Goal: Task Accomplishment & Management: Manage account settings

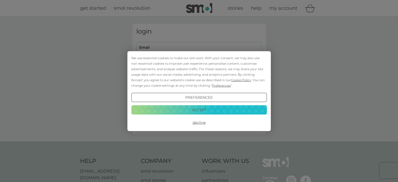
type input "[EMAIL_ADDRESS][PERSON_NAME][DOMAIN_NAME]"
click at [229, 112] on button "Accept" at bounding box center [199, 109] width 136 height 9
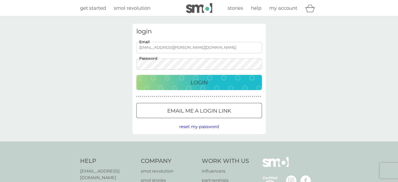
click at [195, 88] on button "Login" at bounding box center [199, 82] width 126 height 15
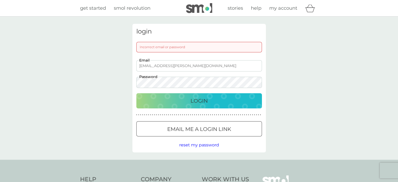
click at [186, 99] on div "Login" at bounding box center [199, 101] width 115 height 8
click at [136, 93] on button "Login" at bounding box center [199, 100] width 126 height 15
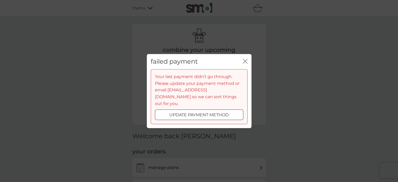
click at [243, 64] on icon "close" at bounding box center [245, 61] width 5 height 5
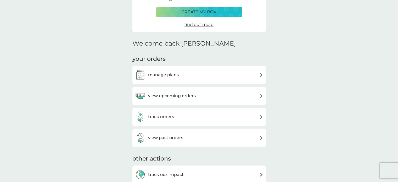
scroll to position [94, 0]
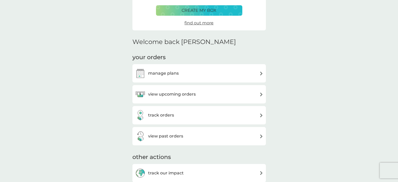
click at [202, 76] on div "manage plans" at bounding box center [199, 73] width 128 height 10
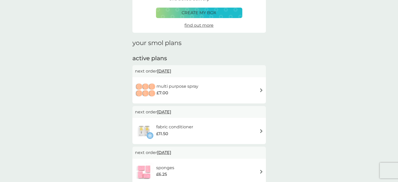
scroll to position [72, 0]
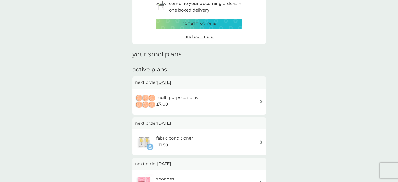
click at [187, 105] on div "£7.00" at bounding box center [177, 104] width 42 height 7
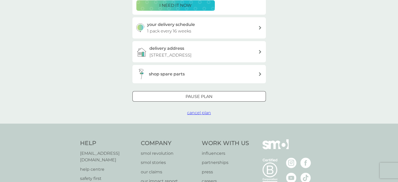
scroll to position [155, 0]
click at [178, 94] on div "Pause plan" at bounding box center [199, 96] width 133 height 7
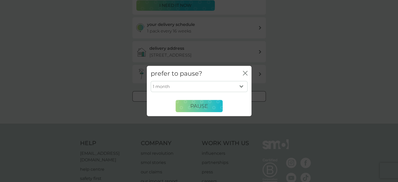
drag, startPoint x: 184, startPoint y: 107, endPoint x: 186, endPoint y: 84, distance: 22.5
click at [186, 84] on div "1 month 2 months 3 months 4 months 5 months 6 months Pause" at bounding box center [199, 96] width 97 height 31
click at [186, 84] on select "1 month 2 months 3 months 4 months 5 months 6 months" at bounding box center [199, 86] width 97 height 11
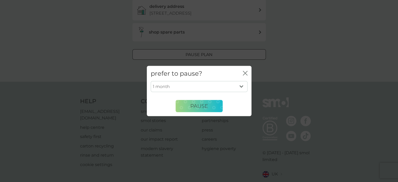
scroll to position [197, 0]
click at [192, 88] on select "1 month 2 months 3 months 4 months 5 months 6 months" at bounding box center [199, 86] width 97 height 11
click at [247, 74] on icon "close" at bounding box center [245, 73] width 5 height 5
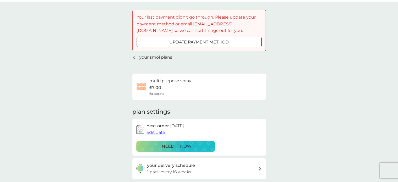
scroll to position [0, 0]
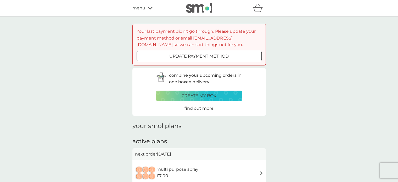
click at [141, 7] on span "menu" at bounding box center [138, 8] width 13 height 7
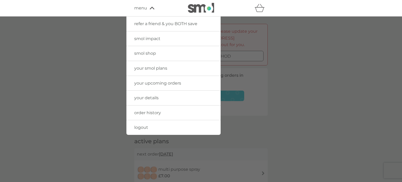
click at [152, 101] on link "your details" at bounding box center [173, 98] width 94 height 15
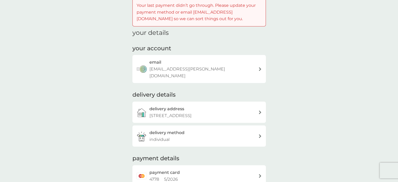
scroll to position [24, 0]
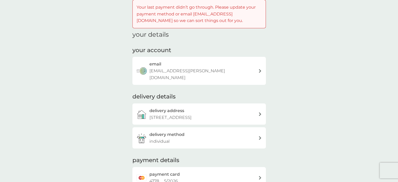
click at [200, 131] on div "delivery method individual" at bounding box center [203, 137] width 109 height 13
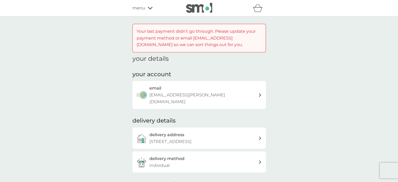
click at [148, 7] on icon at bounding box center [150, 8] width 5 height 3
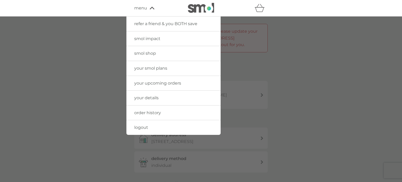
click at [155, 97] on span "your details" at bounding box center [146, 97] width 24 height 5
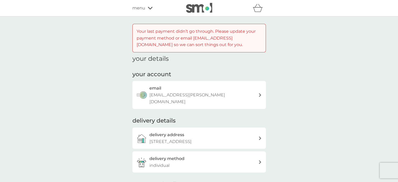
click at [145, 6] on div "menu" at bounding box center [154, 8] width 44 height 7
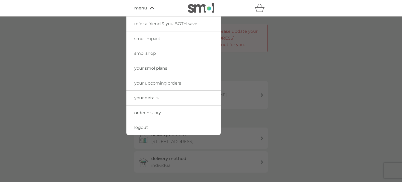
click at [158, 79] on link "your upcoming orders" at bounding box center [173, 83] width 94 height 15
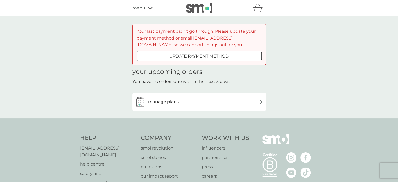
click at [218, 109] on div "manage plans" at bounding box center [198, 102] width 133 height 18
click at [214, 105] on div "manage plans" at bounding box center [199, 102] width 128 height 10
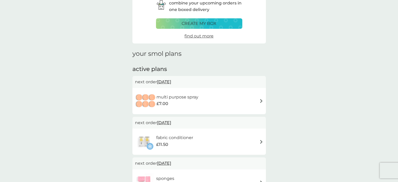
scroll to position [73, 0]
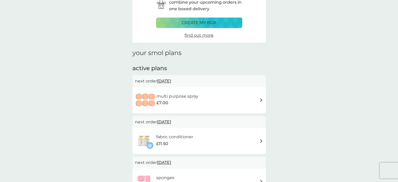
click at [193, 93] on h6 "multi purpose spray" at bounding box center [177, 96] width 42 height 7
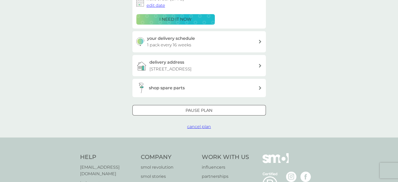
scroll to position [156, 0]
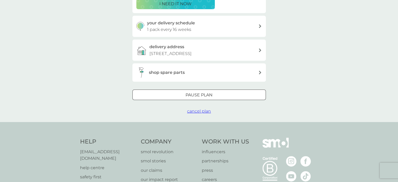
click at [196, 79] on div "shop spare parts" at bounding box center [198, 72] width 133 height 18
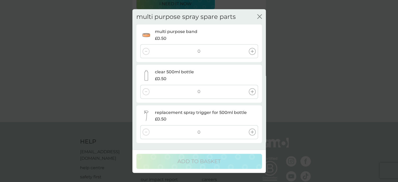
scroll to position [177, 0]
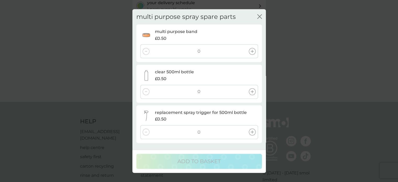
click at [260, 18] on icon "close" at bounding box center [259, 16] width 5 height 5
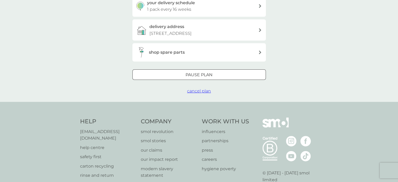
click at [205, 74] on div at bounding box center [199, 74] width 19 height 5
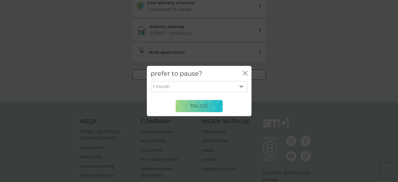
click at [244, 77] on div "prefer to pause? close" at bounding box center [199, 73] width 105 height 15
click at [244, 76] on div "close" at bounding box center [245, 74] width 5 height 8
click at [244, 72] on icon "close" at bounding box center [244, 73] width 2 height 4
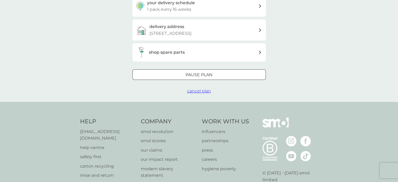
click at [201, 88] on button "cancel plan" at bounding box center [199, 91] width 24 height 7
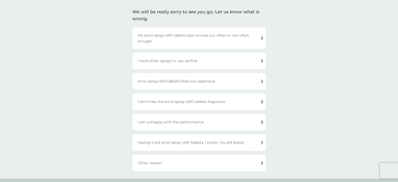
scroll to position [79, 0]
click at [161, 162] on div "Other reason." at bounding box center [198, 163] width 133 height 16
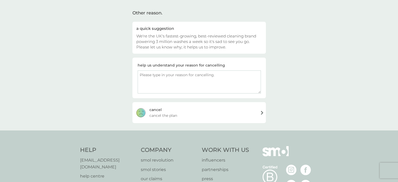
click at [168, 113] on span "cancel the plan" at bounding box center [163, 116] width 28 height 6
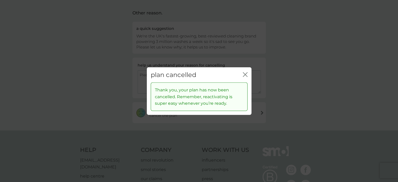
click at [244, 76] on icon "close" at bounding box center [244, 74] width 2 height 4
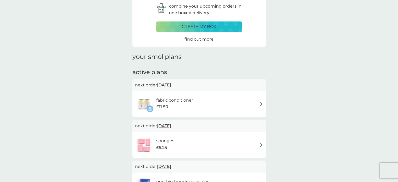
scroll to position [70, 0]
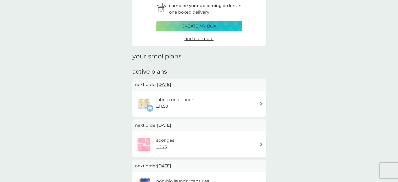
click at [192, 105] on div "£11.50" at bounding box center [174, 106] width 37 height 7
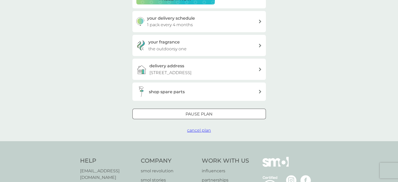
scroll to position [160, 0]
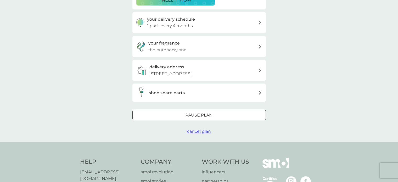
click at [194, 132] on span "cancel plan" at bounding box center [199, 131] width 24 height 5
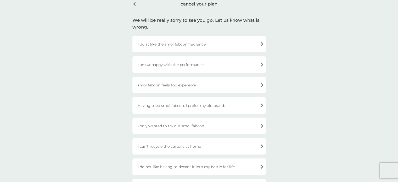
scroll to position [187, 0]
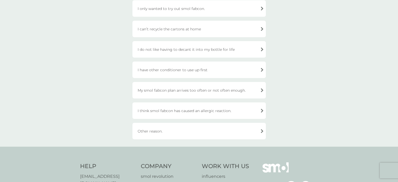
click at [179, 135] on div "Other reason." at bounding box center [198, 131] width 133 height 16
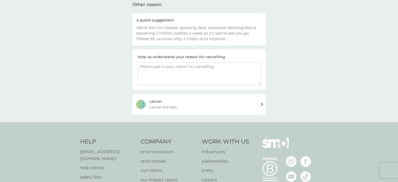
scroll to position [87, 0]
click at [180, 100] on div "cancel cancel the plan" at bounding box center [198, 104] width 133 height 21
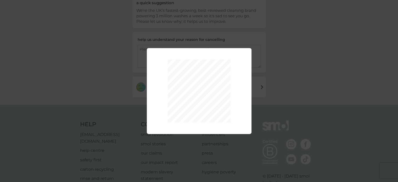
scroll to position [104, 0]
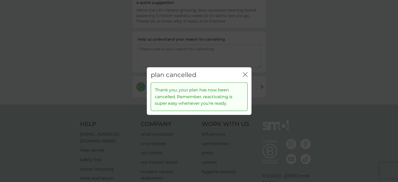
click at [247, 76] on icon "close" at bounding box center [246, 74] width 2 height 4
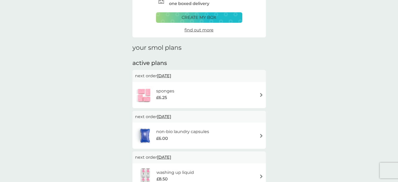
scroll to position [79, 0]
click at [192, 92] on div "sponges £6.25" at bounding box center [199, 95] width 128 height 18
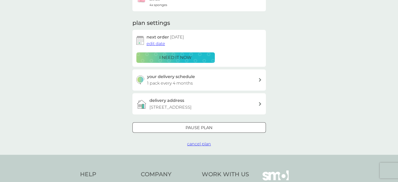
scroll to position [105, 0]
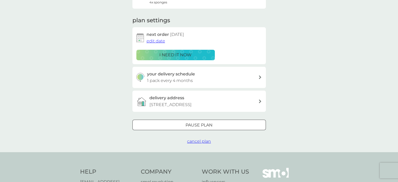
click at [189, 141] on span "cancel plan" at bounding box center [199, 141] width 24 height 5
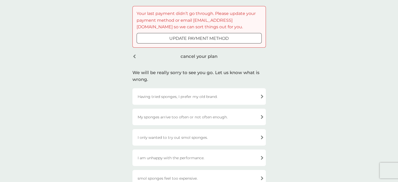
scroll to position [17, 0]
click at [134, 58] on div "cancel your plan" at bounding box center [198, 57] width 133 height 12
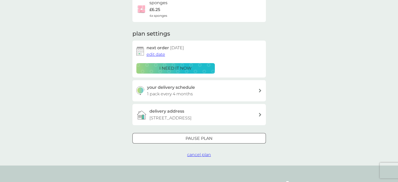
scroll to position [105, 0]
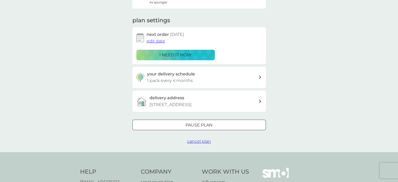
click at [204, 140] on span "cancel plan" at bounding box center [199, 141] width 24 height 5
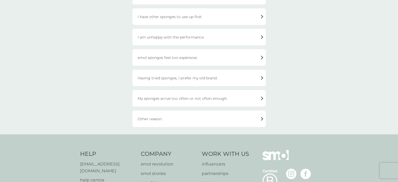
scroll to position [118, 0]
click at [192, 117] on div "Other reason." at bounding box center [198, 118] width 133 height 16
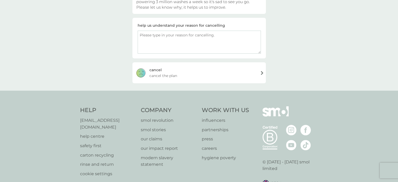
click at [186, 79] on div "cancel cancel the plan" at bounding box center [198, 72] width 133 height 21
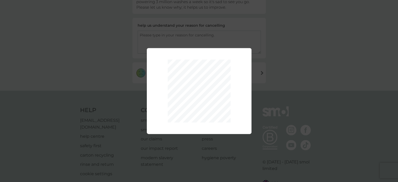
click at [304, 85] on div "Thank you, your plan has now been cancelled. Remember, reactivating is super ea…" at bounding box center [199, 91] width 398 height 182
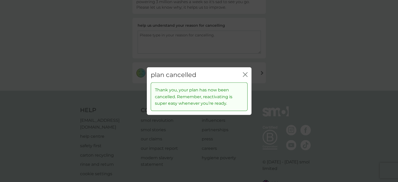
click at [248, 73] on div "plan cancelled close" at bounding box center [199, 74] width 105 height 15
click at [245, 75] on icon "close" at bounding box center [245, 74] width 5 height 5
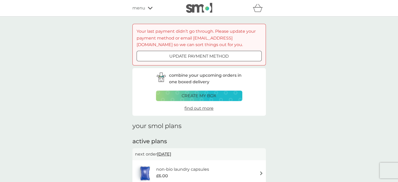
scroll to position [113, 0]
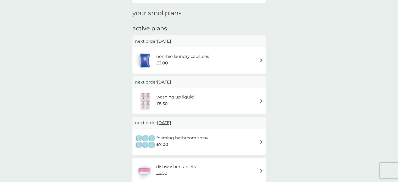
click at [232, 60] on div "non-bio laundry capsules £6.00" at bounding box center [199, 60] width 128 height 18
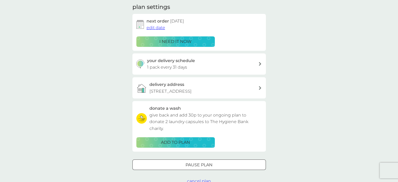
scroll to position [122, 0]
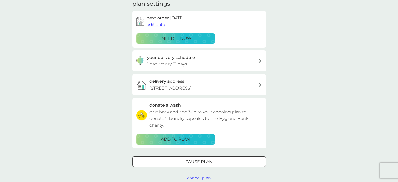
click at [206, 176] on span "cancel plan" at bounding box center [199, 177] width 24 height 5
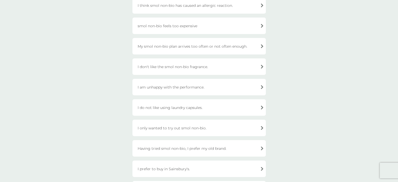
scroll to position [109, 0]
click at [181, 168] on div "I prefer to buy in Sainsbury's." at bounding box center [198, 168] width 133 height 16
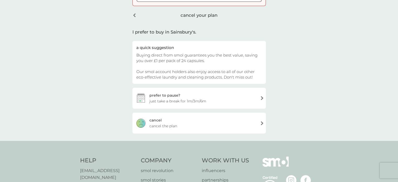
scroll to position [59, 0]
click at [136, 17] on div "cancel your plan" at bounding box center [198, 15] width 133 height 13
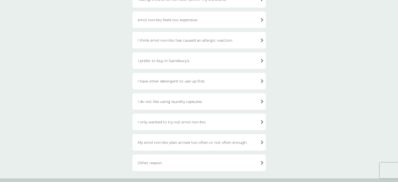
scroll to position [156, 0]
click at [178, 18] on div "smol non-bio feels too expensive" at bounding box center [198, 19] width 133 height 16
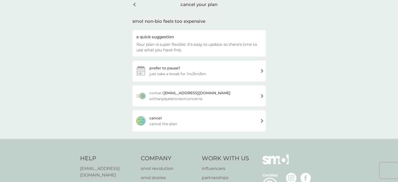
scroll to position [70, 0]
click at [169, 122] on span "cancel the plan" at bounding box center [163, 124] width 28 height 6
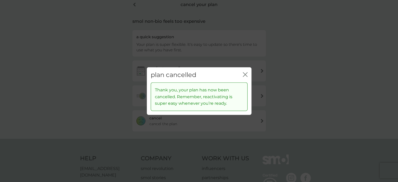
click at [241, 74] on div "plan cancelled close" at bounding box center [199, 74] width 105 height 15
click at [244, 74] on icon "close" at bounding box center [245, 74] width 5 height 5
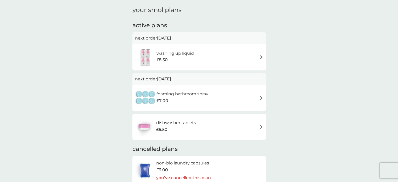
scroll to position [119, 0]
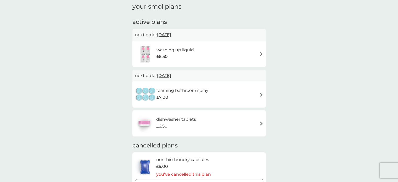
click at [222, 51] on div "washing up liquid £8.50" at bounding box center [199, 54] width 128 height 18
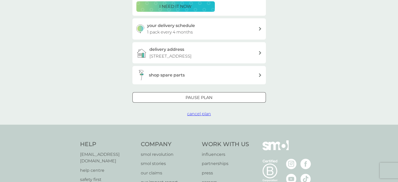
scroll to position [190, 0]
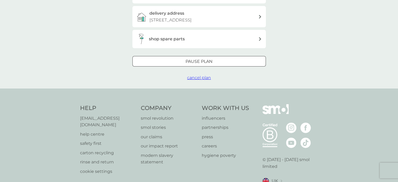
click at [201, 76] on span "cancel plan" at bounding box center [199, 77] width 24 height 5
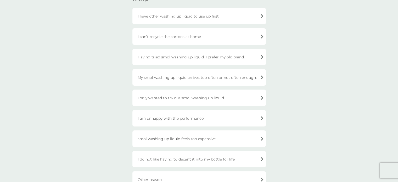
scroll to position [99, 0]
click at [202, 141] on div "smol washing up liquid feels too expensive" at bounding box center [198, 138] width 133 height 16
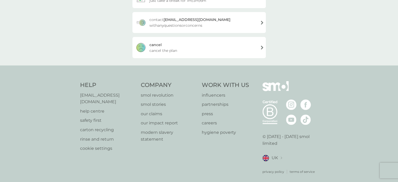
scroll to position [144, 0]
click at [197, 45] on div "cancel cancel the plan" at bounding box center [198, 46] width 133 height 21
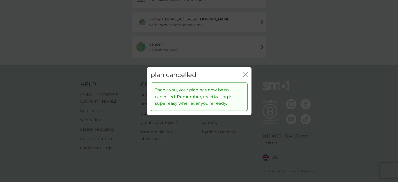
scroll to position [95, 0]
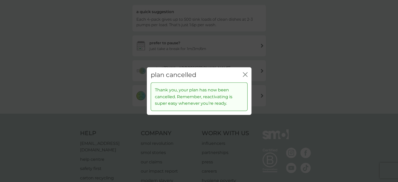
click at [242, 74] on div "plan cancelled close" at bounding box center [199, 74] width 105 height 15
click at [244, 74] on icon "close" at bounding box center [245, 74] width 5 height 5
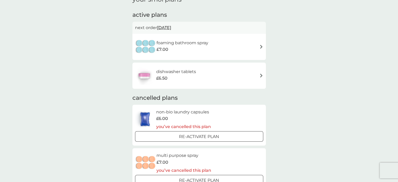
scroll to position [153, 0]
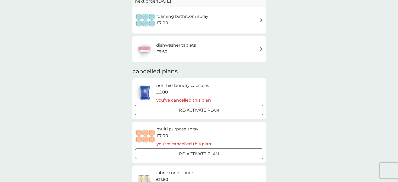
click at [237, 20] on div "foaming bathroom spray £7.00" at bounding box center [199, 20] width 128 height 18
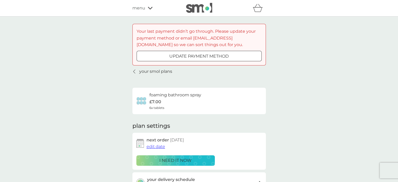
scroll to position [111, 0]
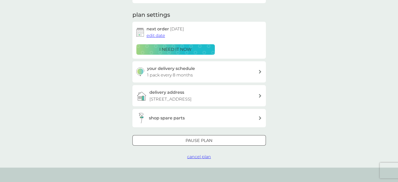
click at [201, 156] on span "cancel plan" at bounding box center [199, 156] width 24 height 5
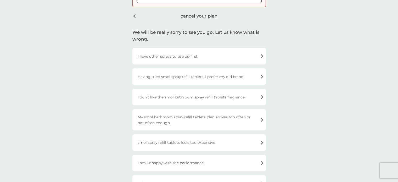
scroll to position [77, 0]
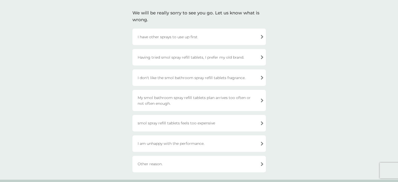
click at [224, 127] on div "smol spray refill tablets feels too expensive" at bounding box center [198, 123] width 133 height 16
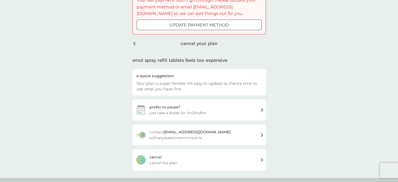
scroll to position [31, 0]
click at [177, 157] on div "cancel cancel the plan" at bounding box center [198, 159] width 133 height 21
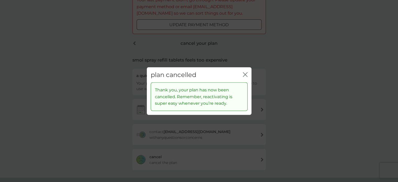
click at [245, 75] on icon "close" at bounding box center [246, 74] width 2 height 4
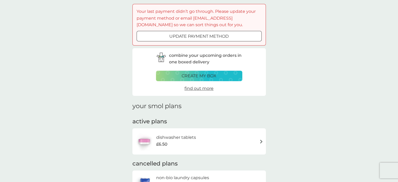
scroll to position [28, 0]
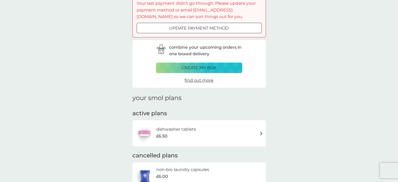
click at [235, 132] on div "dishwasher tablets £6.50" at bounding box center [199, 133] width 128 height 18
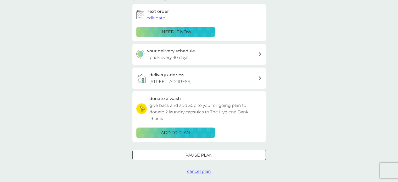
scroll to position [129, 0]
click at [197, 173] on span "cancel plan" at bounding box center [199, 171] width 24 height 5
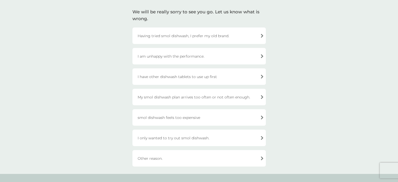
scroll to position [79, 0]
click at [202, 126] on div "Having tried smol dishwash, I prefer my old brand. I am unhappy with the perfor…" at bounding box center [198, 96] width 133 height 139
click at [202, 120] on div "smol dishwash feels too expensive" at bounding box center [198, 117] width 133 height 16
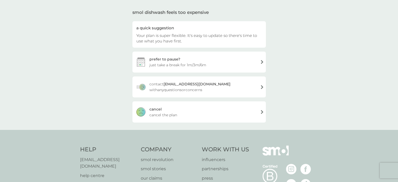
click at [202, 120] on div "cancel cancel the plan" at bounding box center [198, 111] width 133 height 21
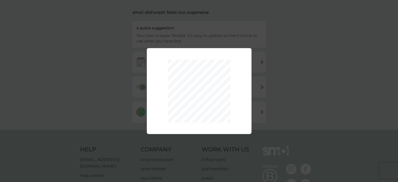
scroll to position [35, 0]
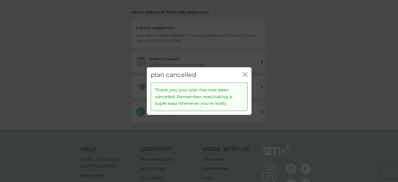
click at [247, 76] on icon "close" at bounding box center [245, 74] width 5 height 5
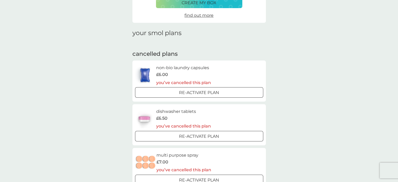
scroll to position [49, 0]
click at [186, 116] on div "£6.50" at bounding box center [183, 117] width 55 height 7
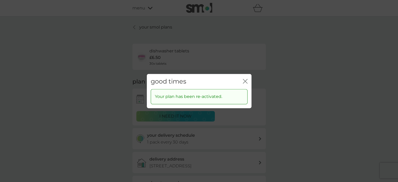
click at [244, 80] on icon "close" at bounding box center [245, 81] width 5 height 5
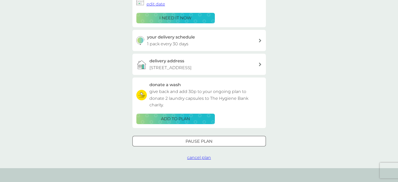
scroll to position [98, 0]
click at [206, 156] on span "cancel plan" at bounding box center [199, 157] width 24 height 5
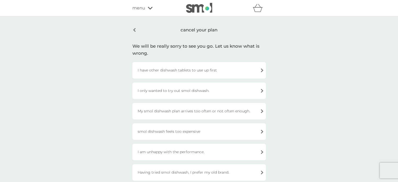
click at [215, 135] on div "smol dishwash feels too expensive" at bounding box center [198, 131] width 133 height 16
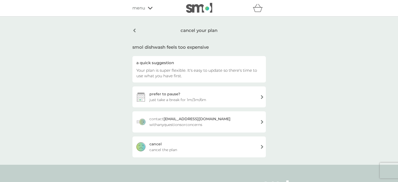
scroll to position [7, 0]
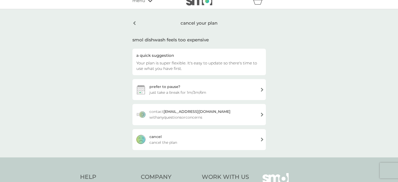
click at [215, 135] on div "cancel cancel the plan" at bounding box center [198, 139] width 133 height 21
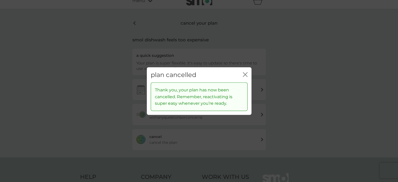
click at [243, 75] on icon "close" at bounding box center [245, 74] width 5 height 5
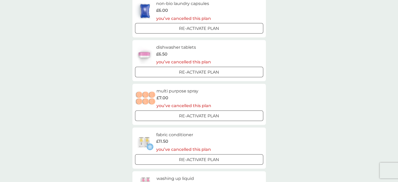
scroll to position [113, 0]
click at [171, 138] on div "£11.50" at bounding box center [183, 141] width 55 height 7
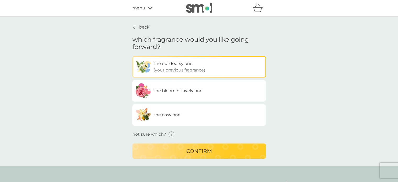
click at [169, 120] on label "the cosy one" at bounding box center [198, 114] width 133 height 21
click at [132, 56] on input "the cosy one" at bounding box center [132, 56] width 0 height 0
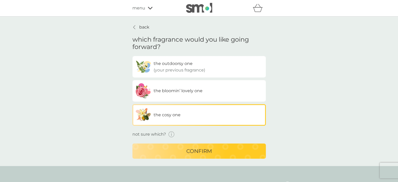
click at [175, 148] on div "confirm" at bounding box center [199, 151] width 123 height 8
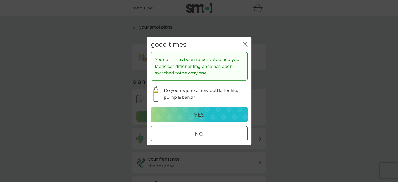
click at [243, 45] on icon "close" at bounding box center [245, 44] width 5 height 5
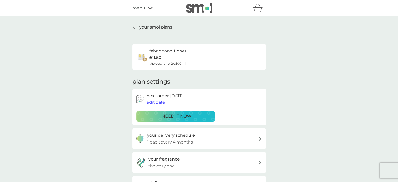
scroll to position [194, 0]
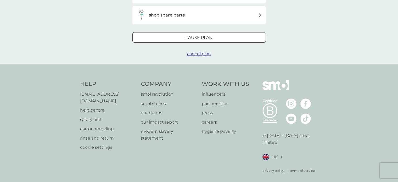
click at [208, 54] on span "cancel plan" at bounding box center [199, 53] width 24 height 5
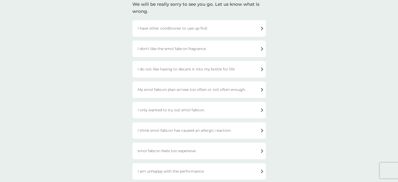
scroll to position [43, 0]
click at [200, 152] on div "smol fabcon feels too expensive" at bounding box center [198, 149] width 133 height 16
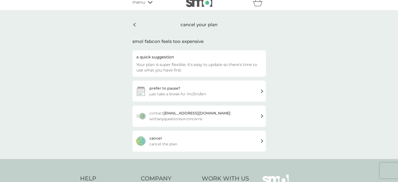
scroll to position [0, 0]
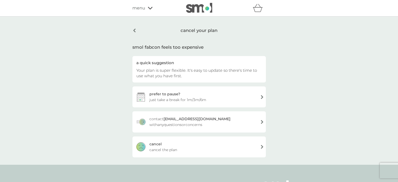
click at [158, 145] on div "cancel" at bounding box center [155, 144] width 12 height 6
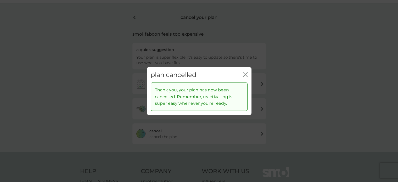
scroll to position [21, 0]
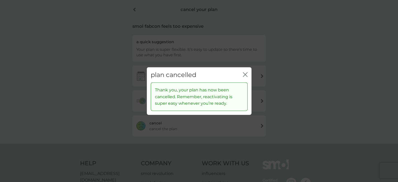
click at [243, 75] on icon "close" at bounding box center [245, 74] width 5 height 5
